Goal: Information Seeking & Learning: Learn about a topic

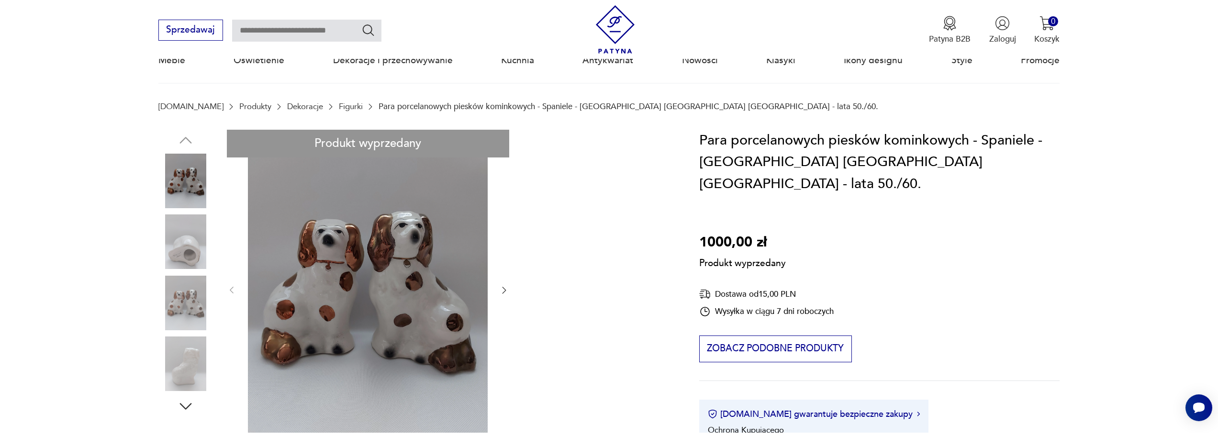
scroll to position [96, 0]
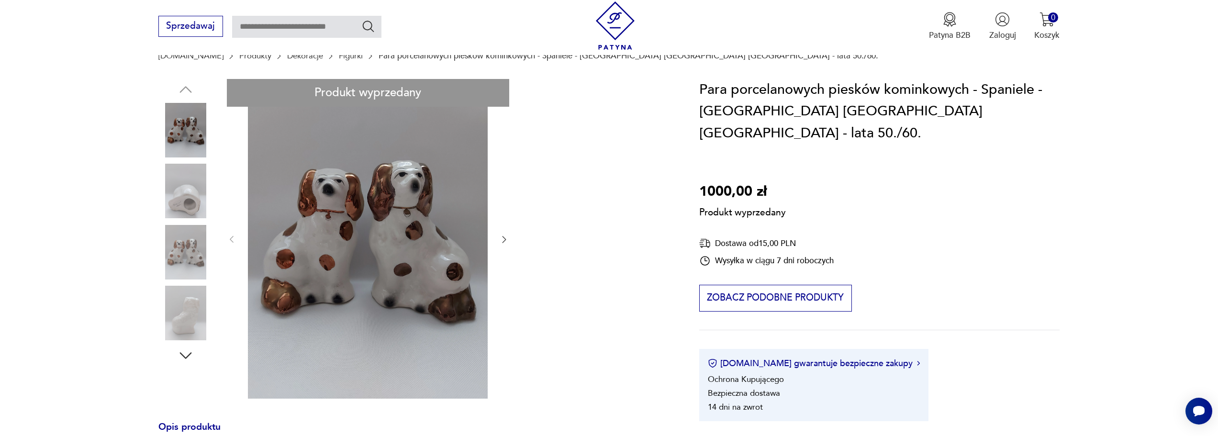
click at [185, 199] on div "Produkt wyprzedany Opis produktu Para porcelanowych piesków kominkowych [GEOGRA…" at bounding box center [414, 438] width 513 height 719
click at [190, 219] on div "Produkt wyprzedany Opis produktu Para porcelanowych piesków kominkowych [GEOGRA…" at bounding box center [414, 438] width 513 height 719
click at [195, 193] on div "Produkt wyprzedany Opis produktu Para porcelanowych piesków kominkowych [GEOGRA…" at bounding box center [414, 438] width 513 height 719
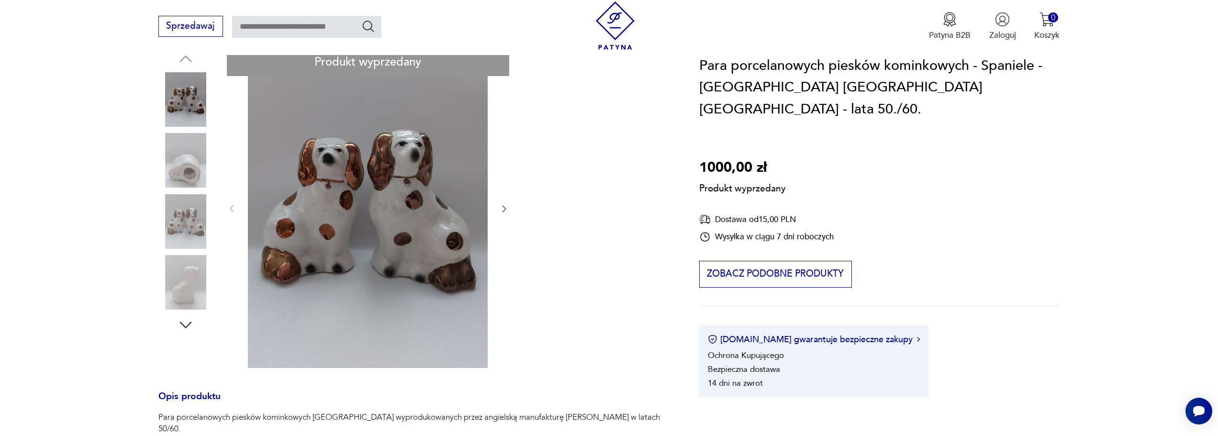
scroll to position [144, 0]
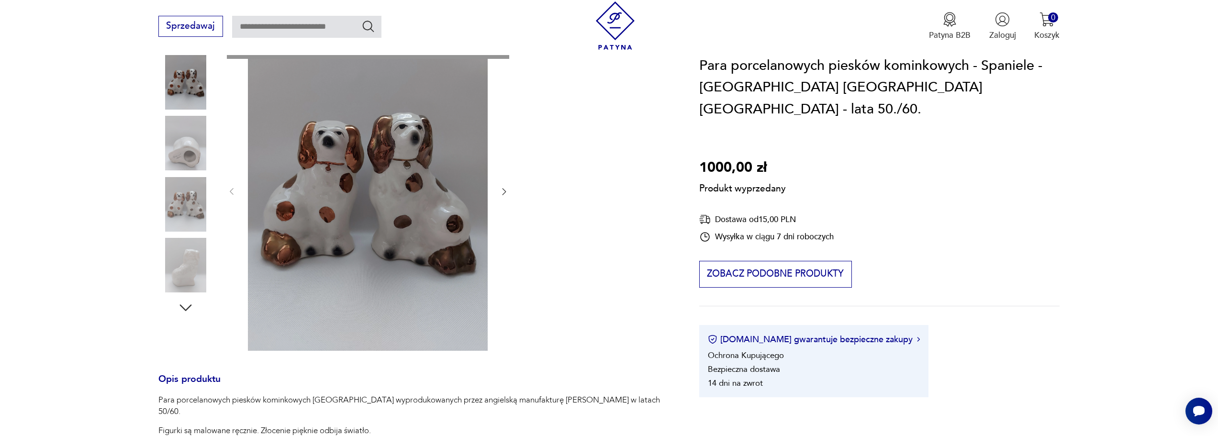
click at [497, 187] on div "Produkt wyprzedany Opis produktu Para porcelanowych piesków kominkowych [GEOGRA…" at bounding box center [414, 390] width 513 height 719
click at [501, 188] on div "Produkt wyprzedany Opis produktu Para porcelanowych piesków kominkowych [GEOGRA…" at bounding box center [414, 390] width 513 height 719
click at [506, 193] on div "Produkt wyprzedany Opis produktu Para porcelanowych piesków kominkowych [GEOGRA…" at bounding box center [414, 390] width 513 height 719
